Goal: Register for event/course

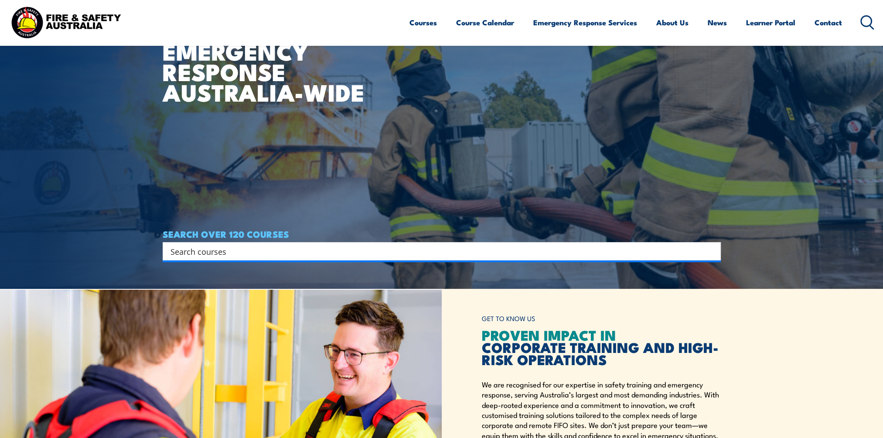
scroll to position [262, 0]
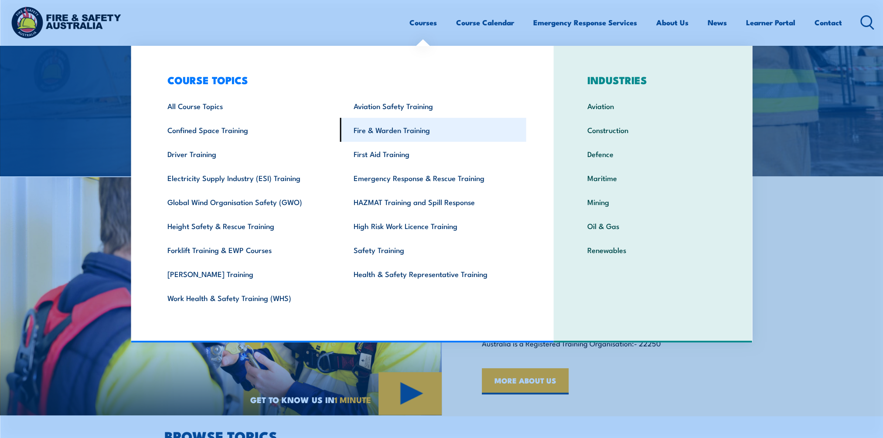
click at [391, 134] on link "Fire & Warden Training" at bounding box center [433, 130] width 186 height 24
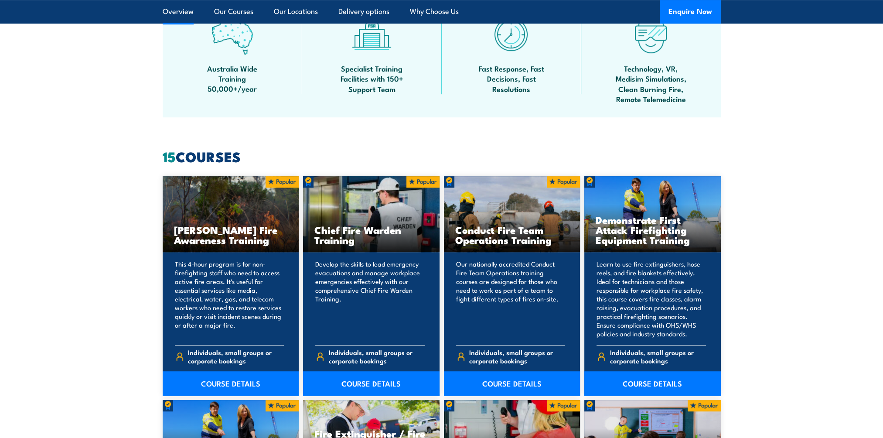
scroll to position [567, 0]
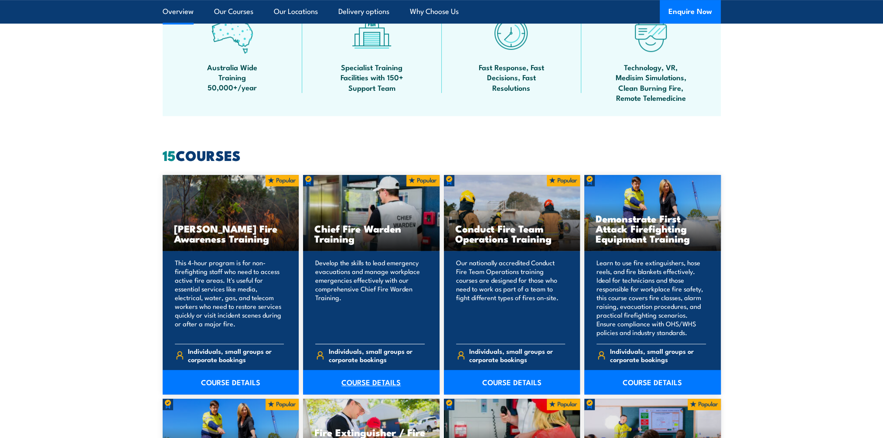
click at [370, 383] on link "COURSE DETAILS" at bounding box center [371, 382] width 137 height 24
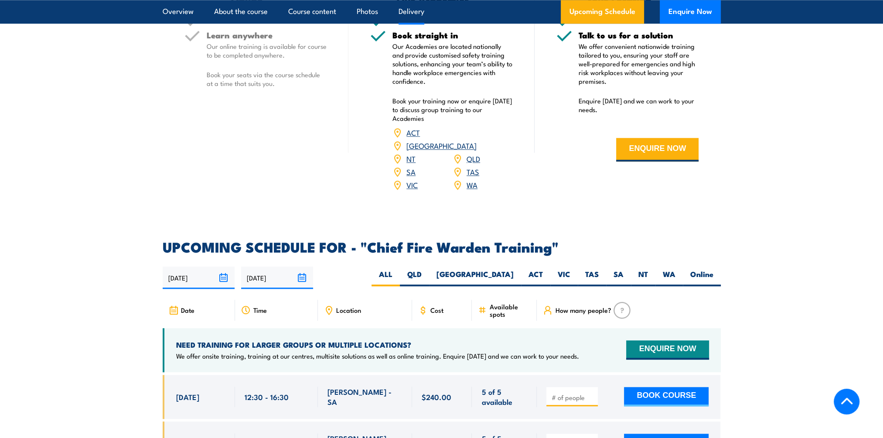
scroll to position [1178, 0]
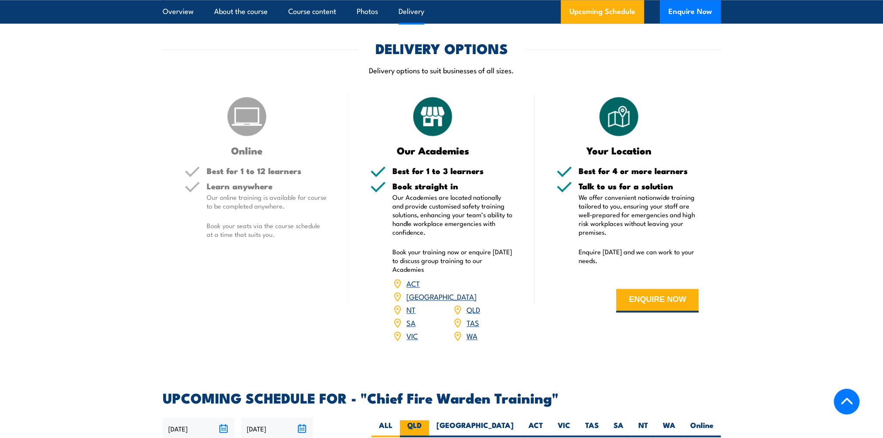
click at [429, 420] on label "QLD" at bounding box center [414, 428] width 29 height 17
click at [428, 420] on input "QLD" at bounding box center [425, 423] width 6 height 6
radio input "true"
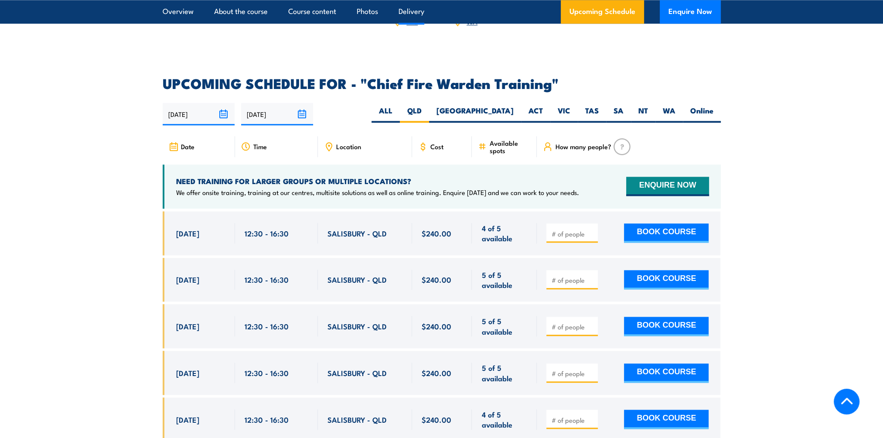
scroll to position [1556, 0]
